Goal: Task Accomplishment & Management: Use online tool/utility

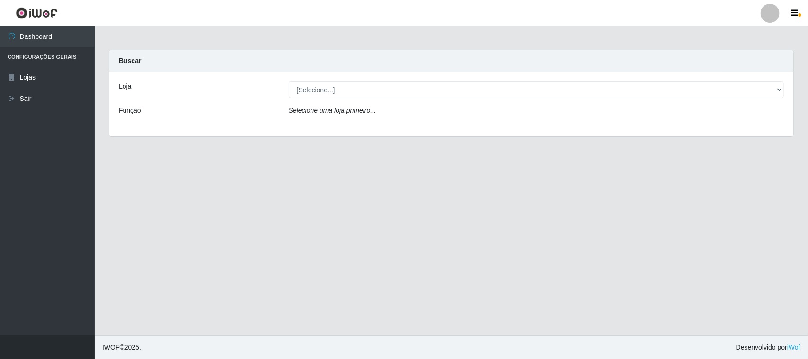
select select "515"
click at [289, 81] on select "[Selecione...] Hiper Queiroz - [GEOGRAPHIC_DATA][PERSON_NAME]" at bounding box center [536, 89] width 495 height 17
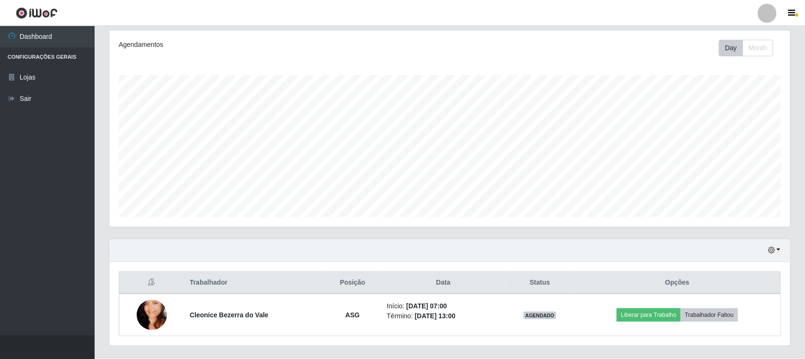
scroll to position [144, 0]
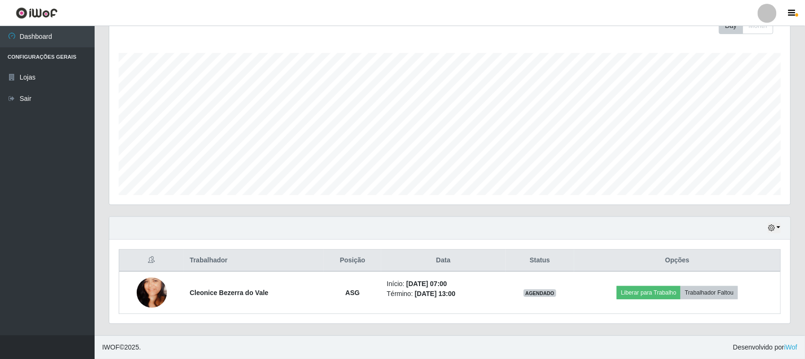
click at [781, 228] on div "Hoje 1 dia 3 dias 1 Semana Não encerrados" at bounding box center [449, 228] width 681 height 23
click at [773, 232] on button "button" at bounding box center [774, 227] width 13 height 11
click at [737, 177] on button "3 dias" at bounding box center [742, 172] width 75 height 20
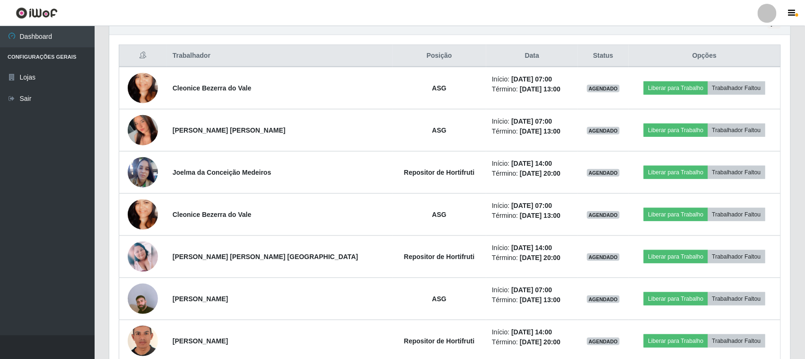
scroll to position [279, 0]
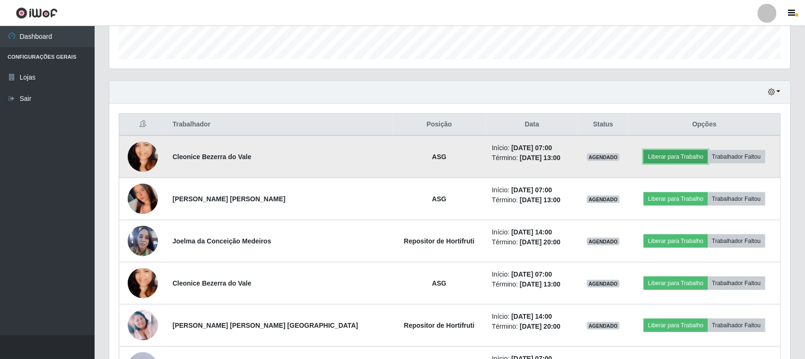
click at [665, 163] on button "Liberar para Trabalho" at bounding box center [676, 156] width 64 height 13
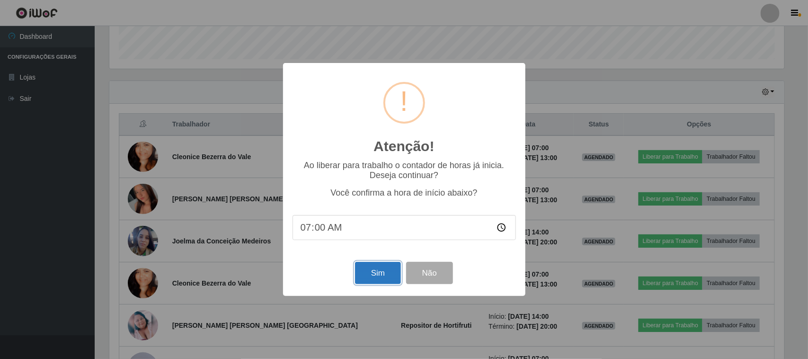
click at [360, 273] on button "Sim" at bounding box center [378, 273] width 46 height 22
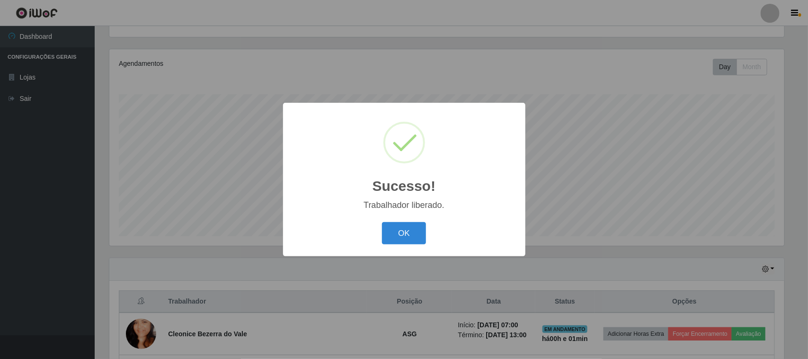
click at [426, 234] on div "OK Cancel" at bounding box center [403, 233] width 223 height 27
click at [412, 233] on button "OK" at bounding box center [404, 233] width 44 height 22
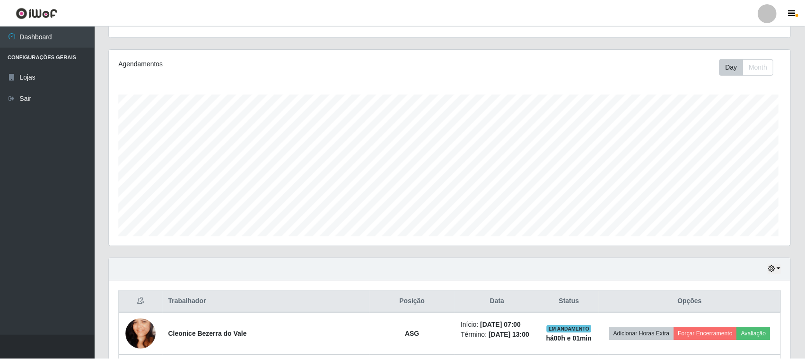
scroll to position [197, 681]
